Goal: Communication & Community: Participate in discussion

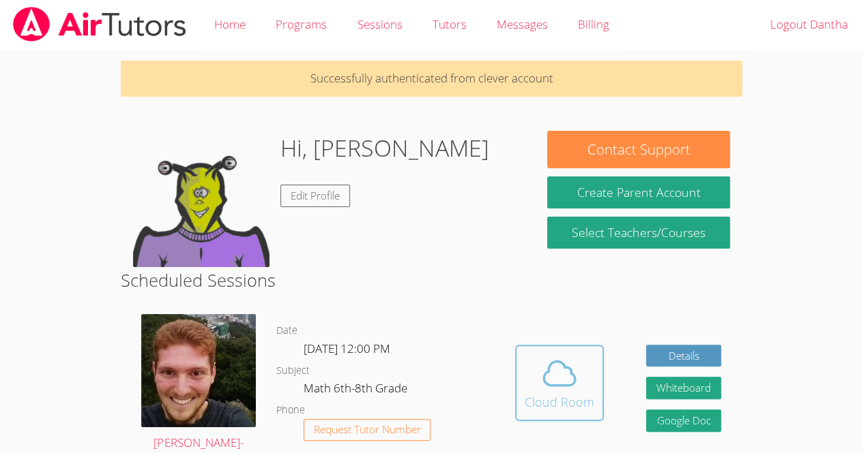
click at [573, 404] on div "Cloud Room" at bounding box center [559, 402] width 70 height 19
click at [551, 387] on icon at bounding box center [559, 374] width 38 height 38
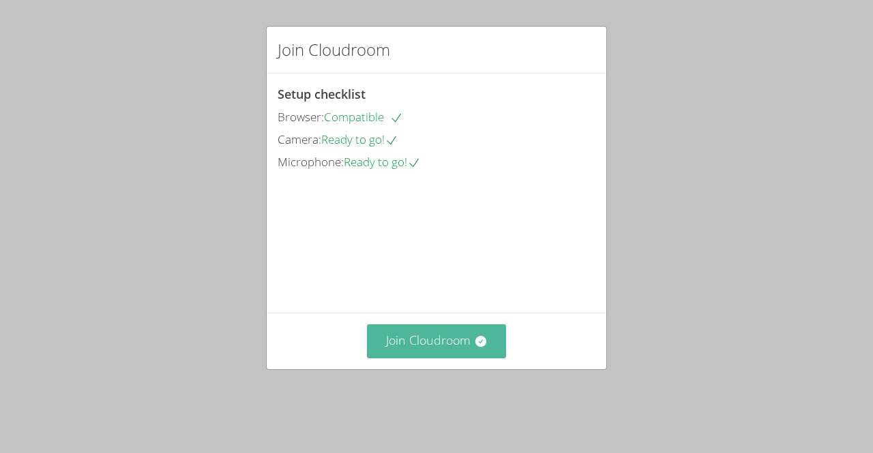
click at [425, 358] on button "Join Cloudroom" at bounding box center [437, 341] width 140 height 33
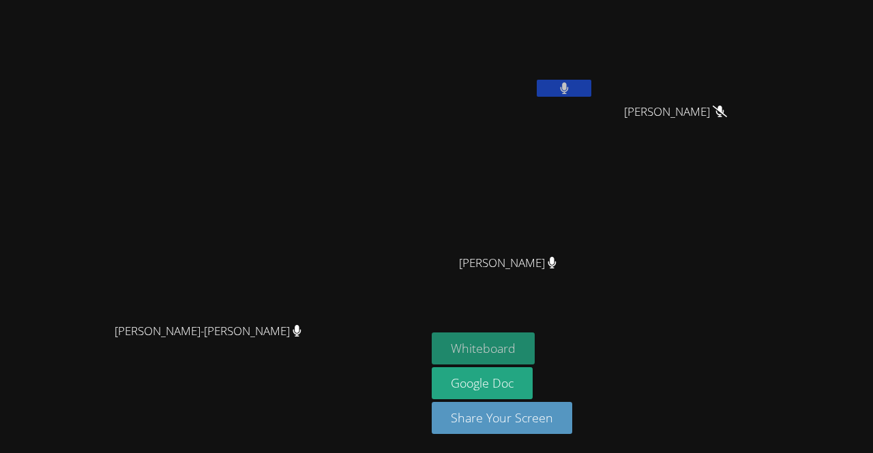
click at [535, 344] on button "Whiteboard" at bounding box center [483, 349] width 103 height 32
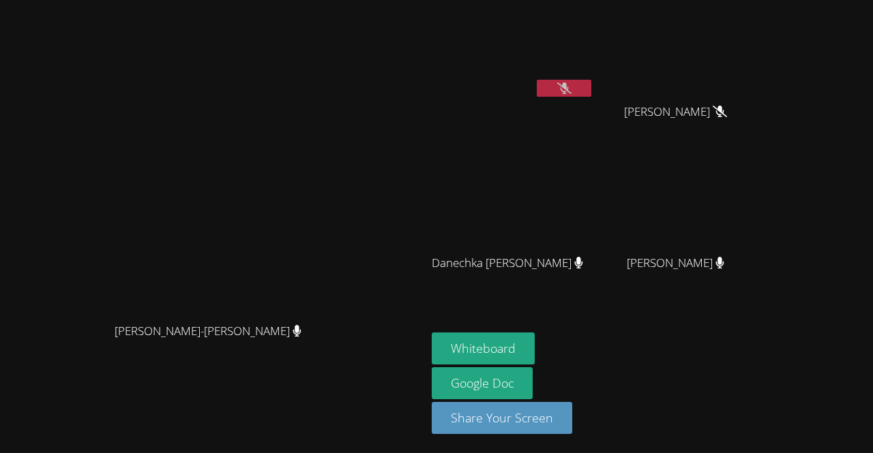
click at [571, 89] on icon at bounding box center [564, 89] width 14 height 12
click at [591, 87] on button at bounding box center [564, 88] width 55 height 17
click at [594, 79] on video at bounding box center [513, 50] width 162 height 91
click at [591, 80] on button at bounding box center [564, 88] width 55 height 17
click at [571, 86] on icon at bounding box center [564, 89] width 14 height 12
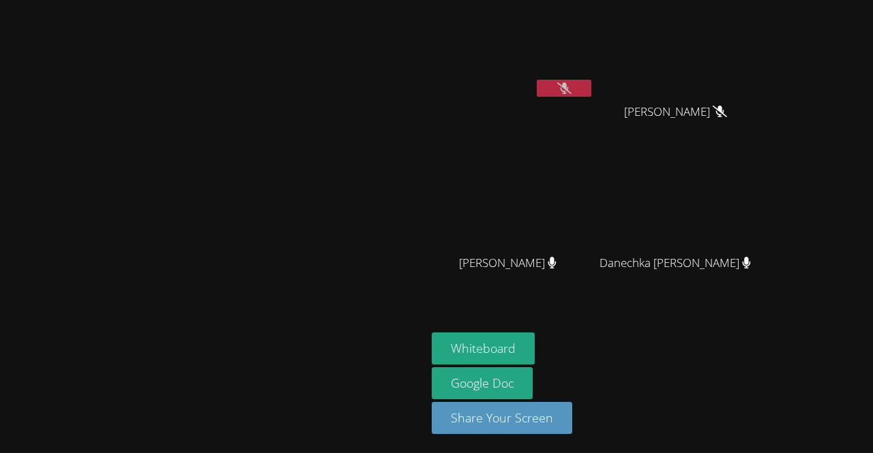
drag, startPoint x: 653, startPoint y: 87, endPoint x: 676, endPoint y: 266, distance: 180.9
click at [594, 266] on div "[PERSON_NAME]" at bounding box center [513, 275] width 162 height 55
click at [571, 83] on icon at bounding box center [564, 89] width 14 height 12
click at [569, 83] on icon at bounding box center [564, 89] width 9 height 12
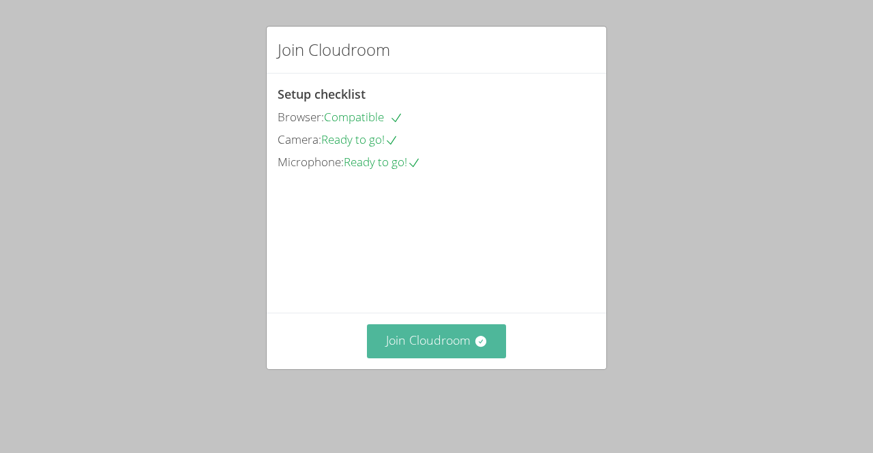
click at [417, 358] on button "Join Cloudroom" at bounding box center [437, 341] width 140 height 33
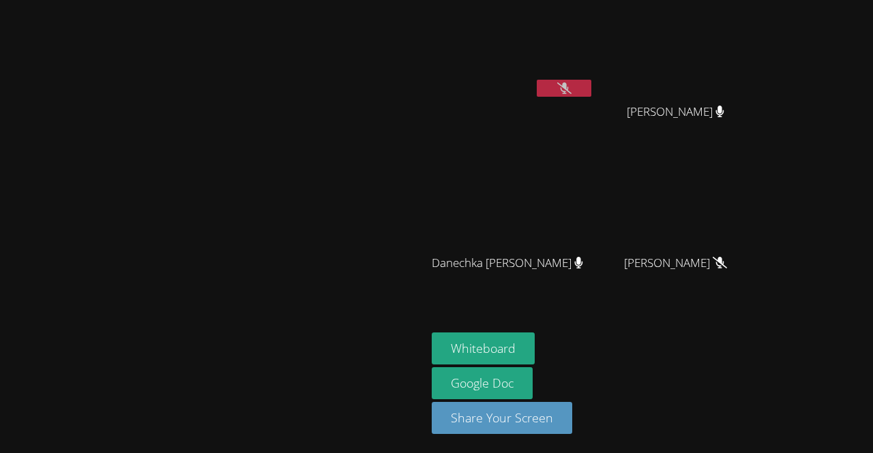
click at [571, 93] on icon at bounding box center [564, 89] width 14 height 12
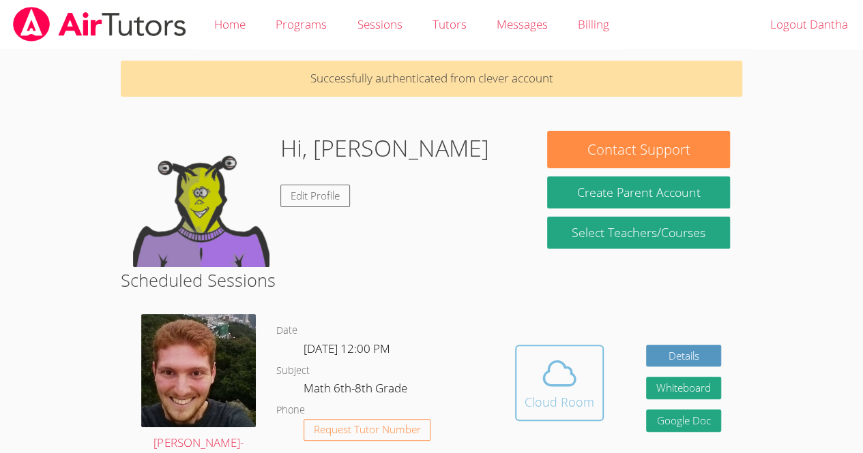
click at [568, 371] on icon at bounding box center [559, 374] width 38 height 38
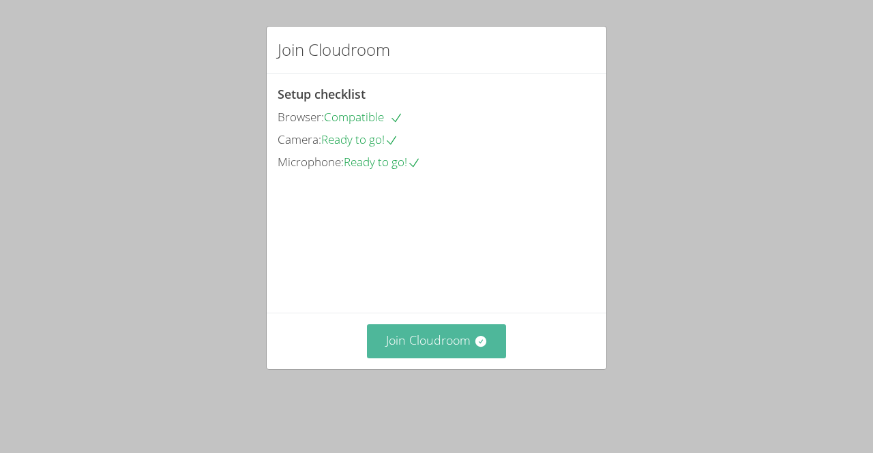
click at [474, 348] on icon at bounding box center [481, 342] width 14 height 14
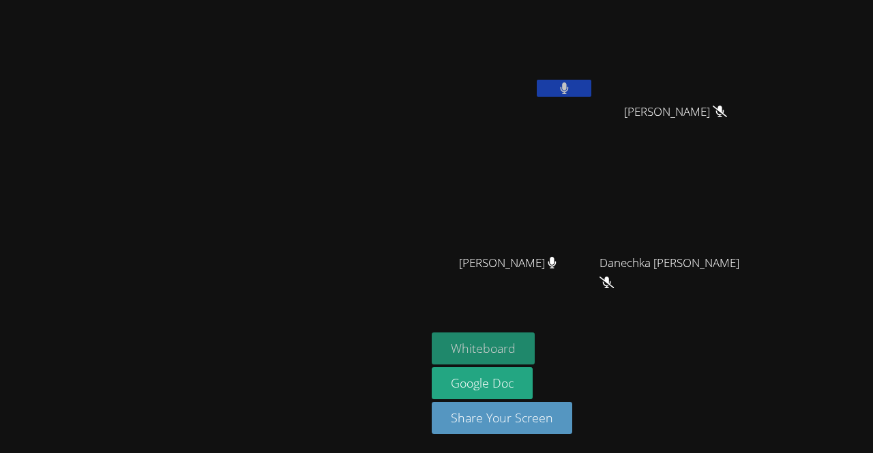
click at [535, 350] on button "Whiteboard" at bounding box center [483, 349] width 103 height 32
click at [591, 80] on button at bounding box center [564, 88] width 55 height 17
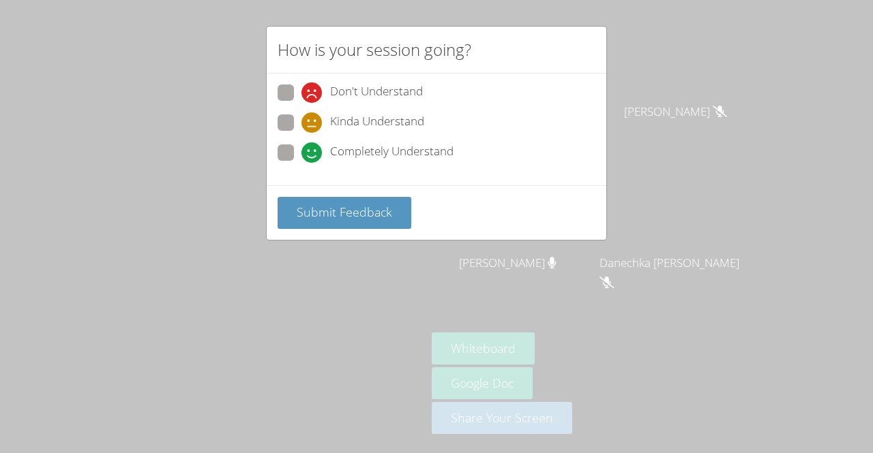
click at [415, 119] on span "Kinda Understand" at bounding box center [377, 123] width 94 height 20
click at [313, 119] on input "Kinda Understand" at bounding box center [307, 121] width 12 height 12
radio input "true"
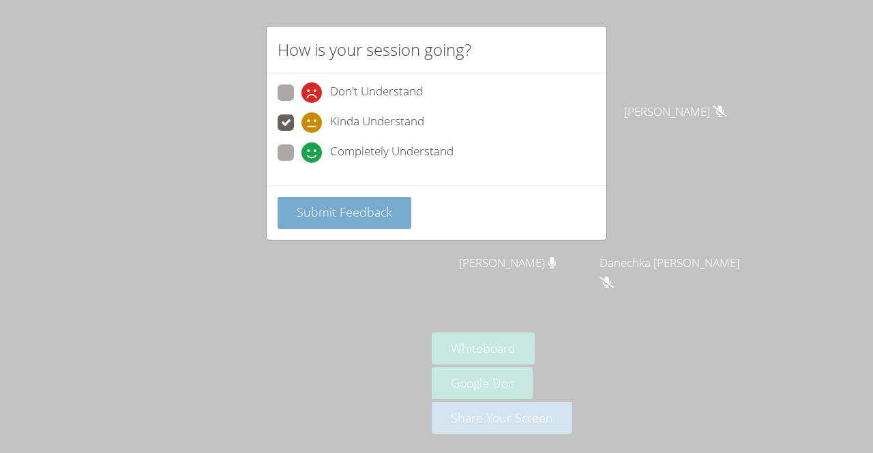
click at [390, 220] on button "Submit Feedback" at bounding box center [345, 213] width 134 height 32
